Goal: Information Seeking & Learning: Learn about a topic

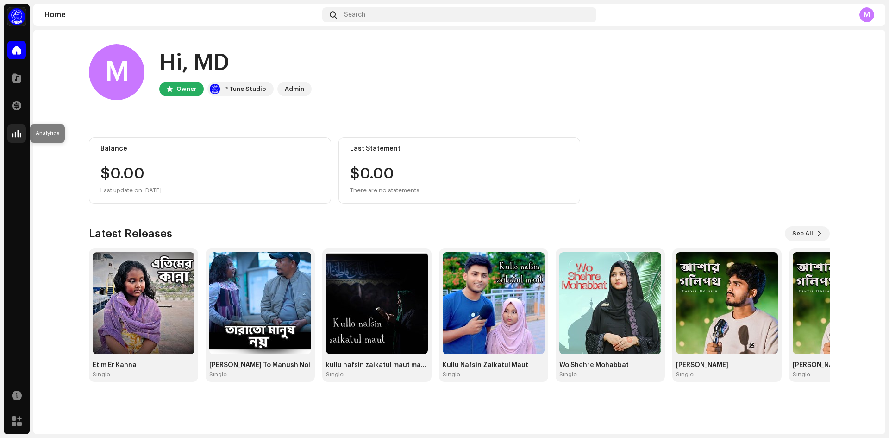
click at [16, 138] on div at bounding box center [16, 133] width 19 height 19
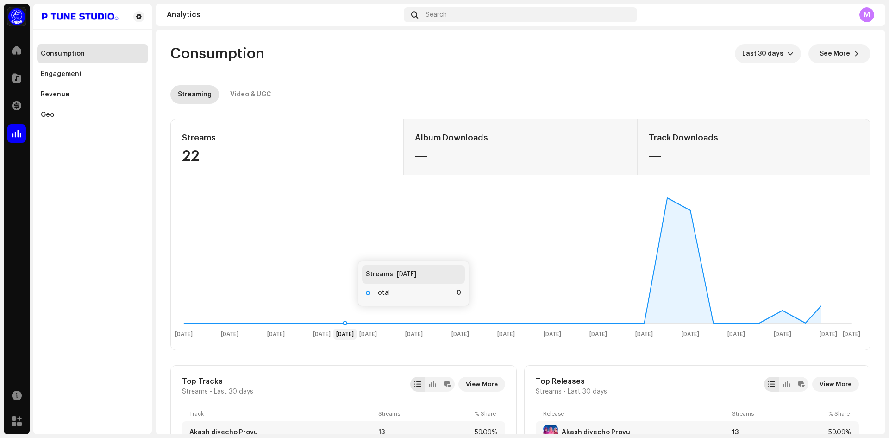
scroll to position [185, 0]
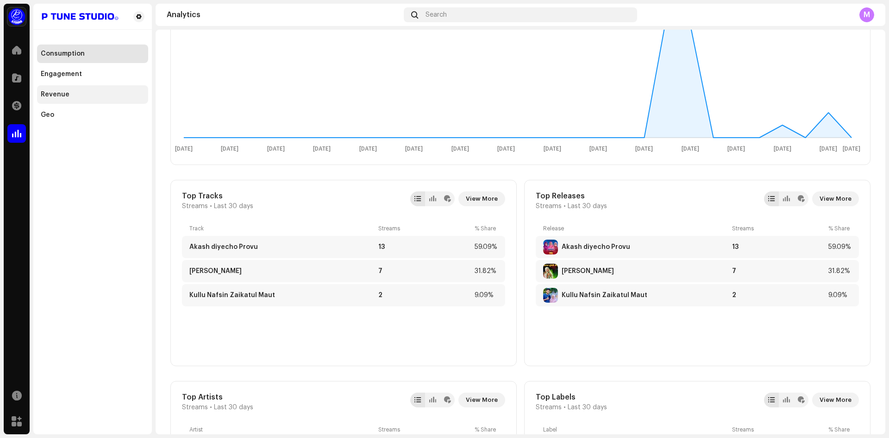
click at [69, 99] on div "Revenue" at bounding box center [92, 94] width 111 height 19
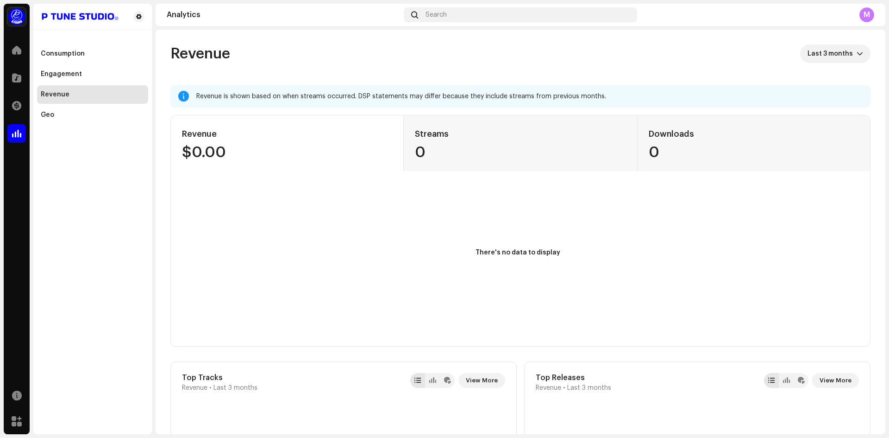
click at [354, 102] on div "Revenue is shown based on when streams occurred. DSP statements may differ beca…" at bounding box center [520, 96] width 700 height 22
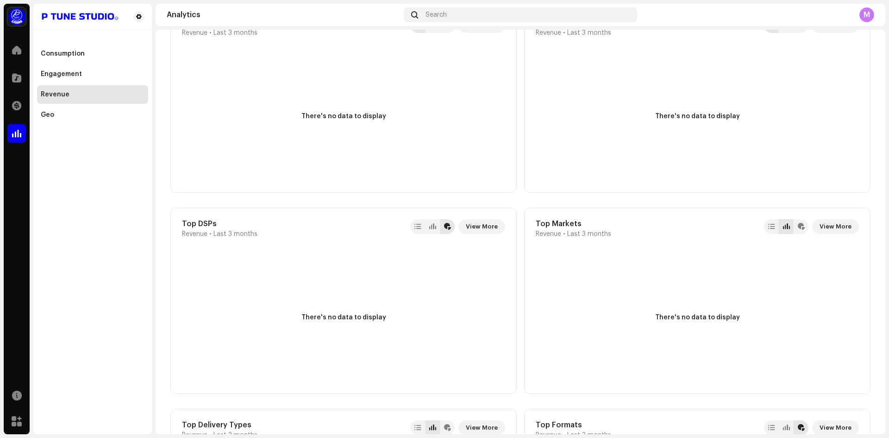
scroll to position [731, 0]
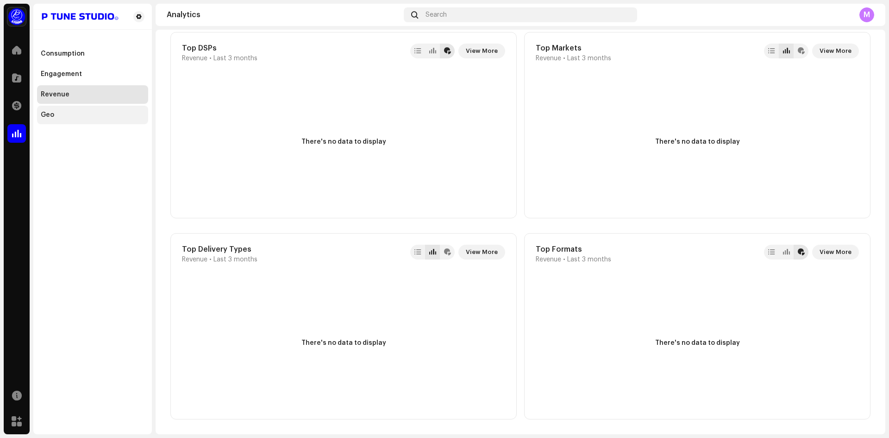
click at [69, 109] on div "Geo" at bounding box center [92, 115] width 111 height 19
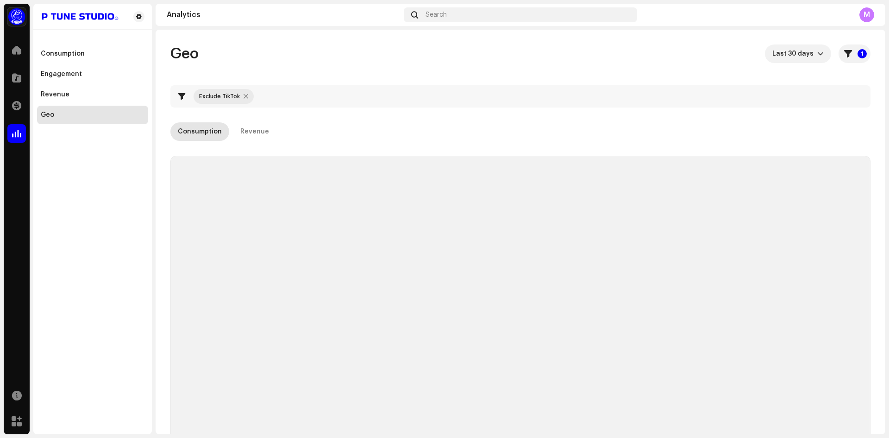
checkbox input "true"
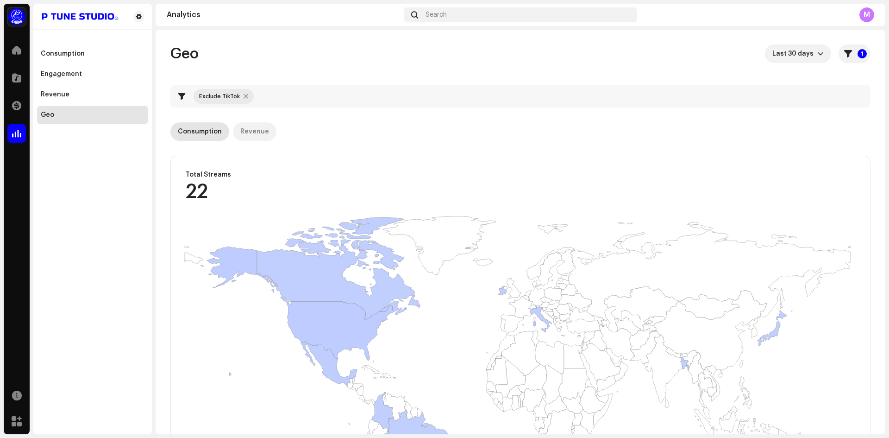
click at [244, 133] on div "Revenue" at bounding box center [254, 131] width 29 height 19
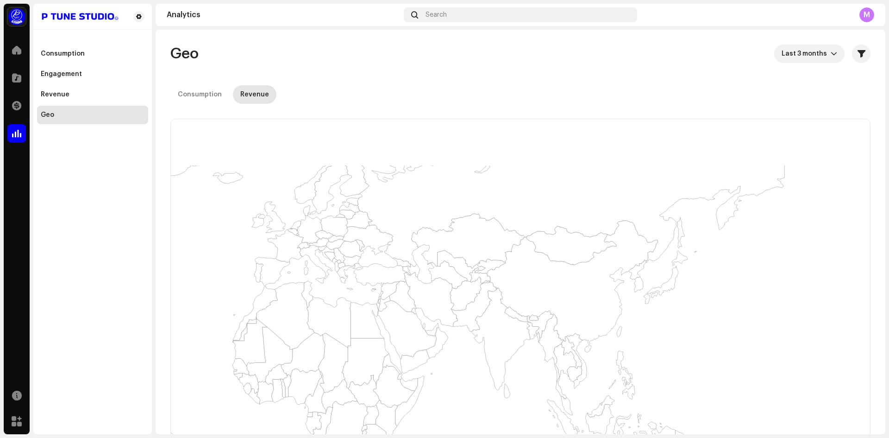
click at [338, 317] on icon at bounding box center [329, 321] width 44 height 51
drag, startPoint x: 340, startPoint y: 275, endPoint x: 402, endPoint y: 267, distance: 63.0
drag, startPoint x: 394, startPoint y: 248, endPoint x: 677, endPoint y: 401, distance: 321.7
